Goal: Task Accomplishment & Management: Use online tool/utility

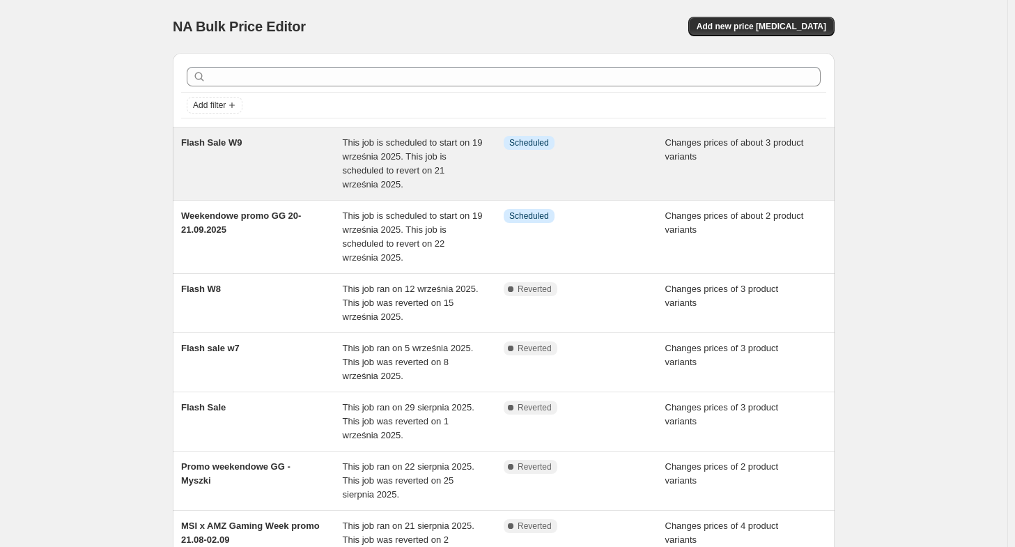
click at [609, 175] on div "Info Scheduled" at bounding box center [585, 164] width 162 height 56
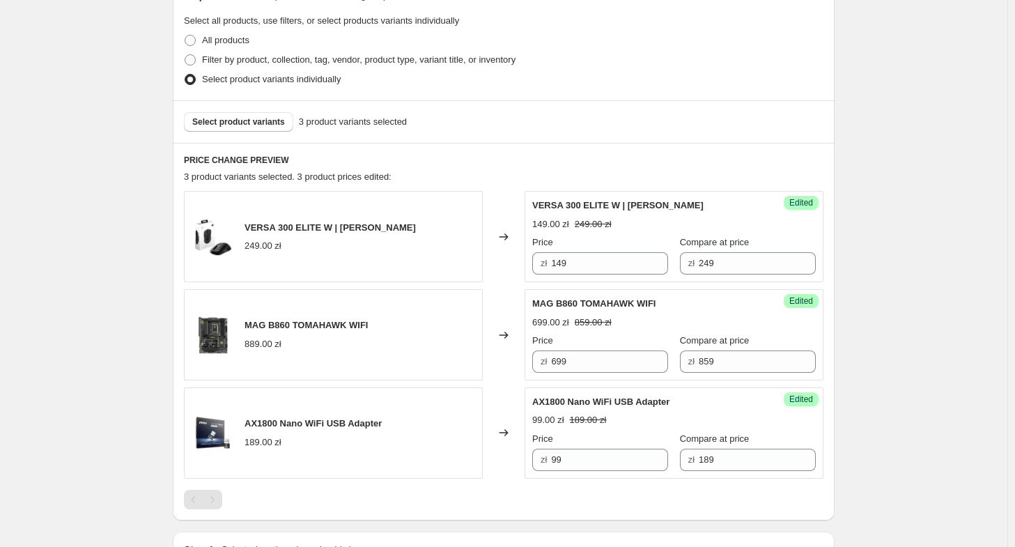
scroll to position [418, 0]
